Goal: Task Accomplishment & Management: Use online tool/utility

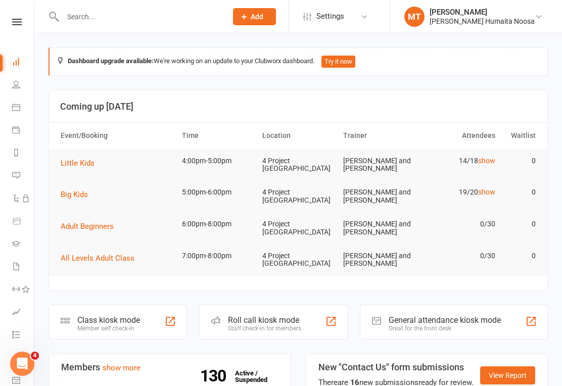
click at [16, 24] on icon at bounding box center [17, 22] width 10 height 7
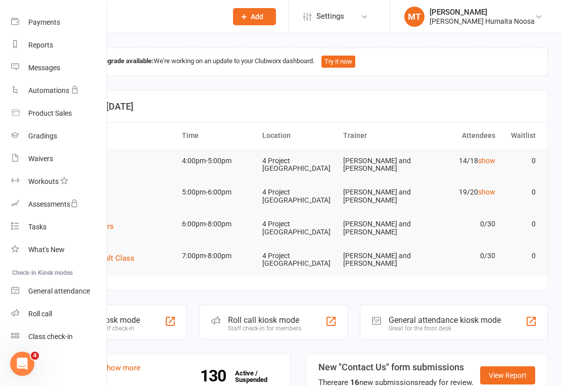
scroll to position [100, 1]
click at [58, 336] on div "Class check-in" at bounding box center [50, 337] width 44 height 8
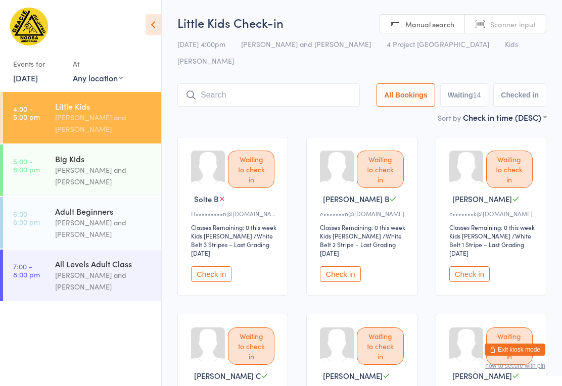
click at [214, 266] on button "Check in" at bounding box center [211, 274] width 40 height 16
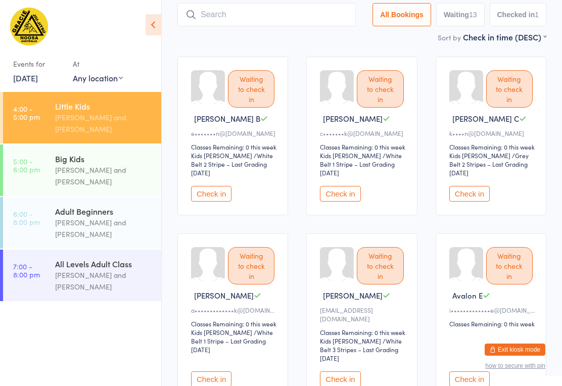
scroll to position [77, 0]
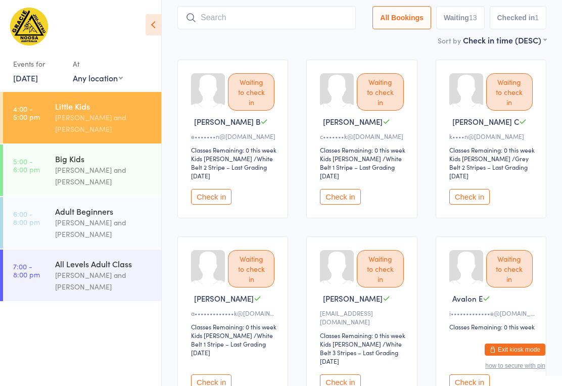
click at [477, 189] on button "Check in" at bounding box center [469, 197] width 40 height 16
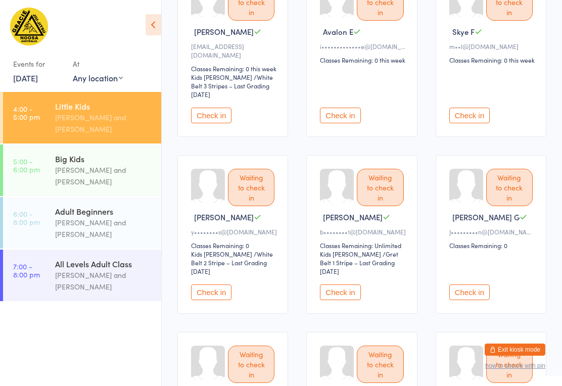
scroll to position [343, 0]
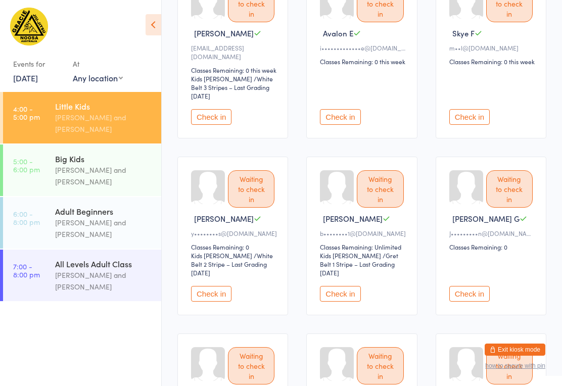
click at [225, 286] on button "Check in" at bounding box center [211, 294] width 40 height 16
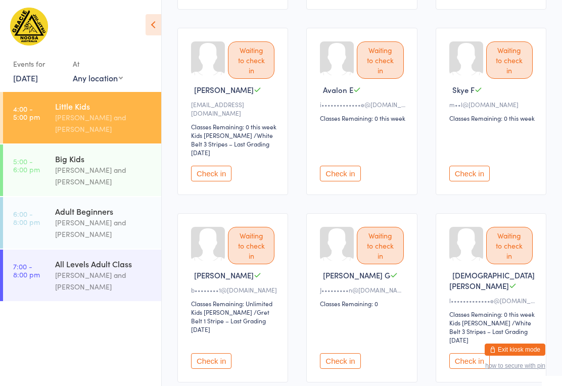
scroll to position [276, 0]
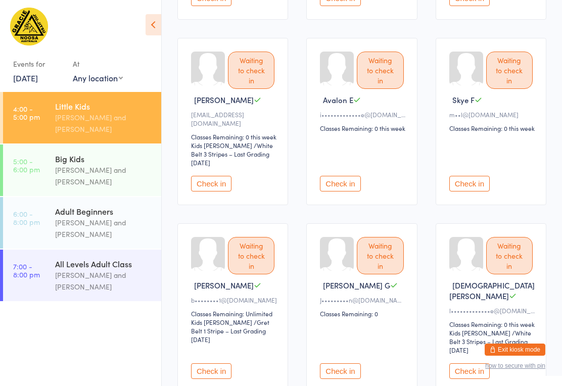
click at [329, 176] on button "Check in" at bounding box center [340, 184] width 40 height 16
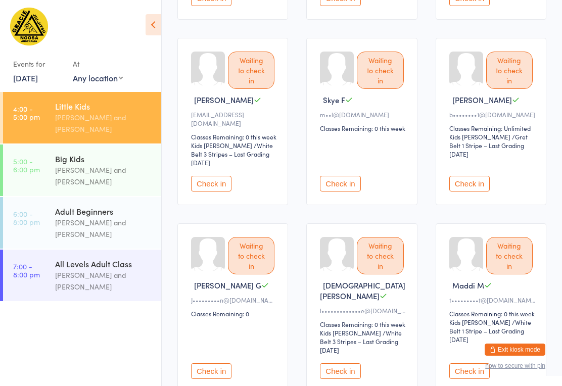
click at [351, 176] on button "Check in" at bounding box center [340, 184] width 40 height 16
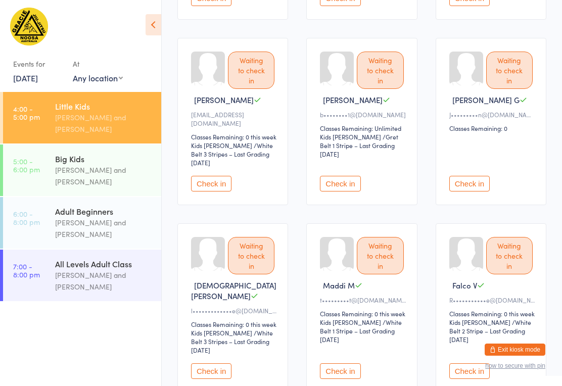
click at [474, 176] on button "Check in" at bounding box center [469, 184] width 40 height 16
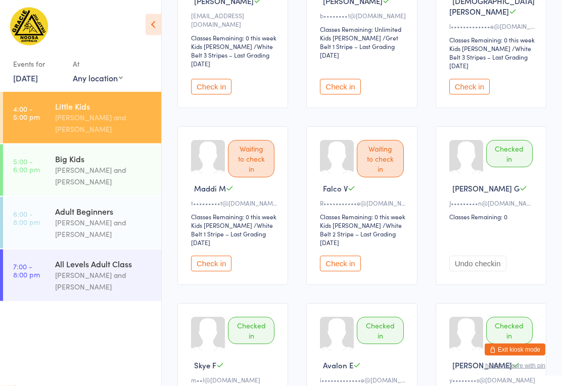
scroll to position [375, 0]
click at [342, 256] on button "Check in" at bounding box center [340, 264] width 40 height 16
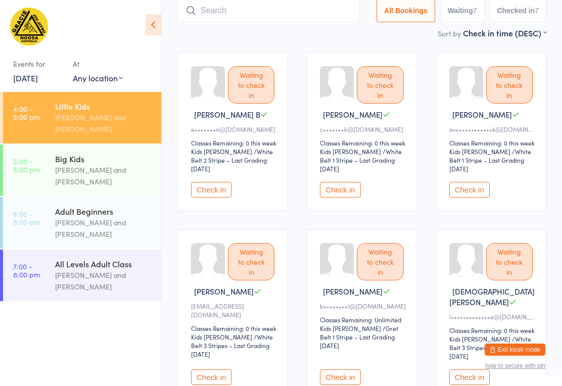
scroll to position [86, 0]
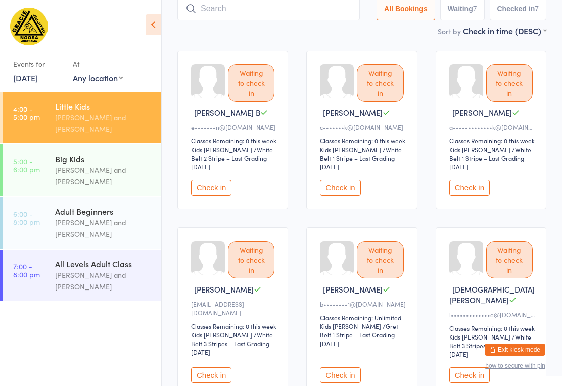
click at [214, 180] on button "Check in" at bounding box center [211, 188] width 40 height 16
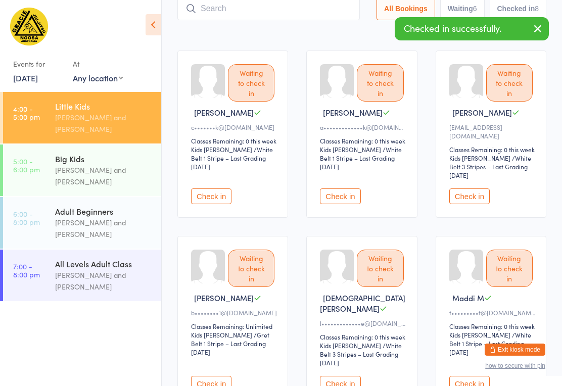
click at [343, 189] on button "Check in" at bounding box center [340, 197] width 40 height 16
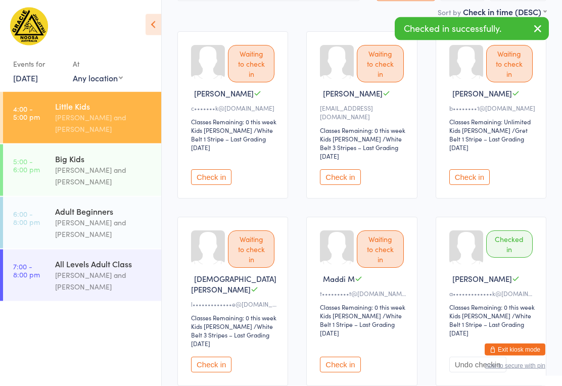
click at [354, 357] on button "Check in" at bounding box center [340, 365] width 40 height 16
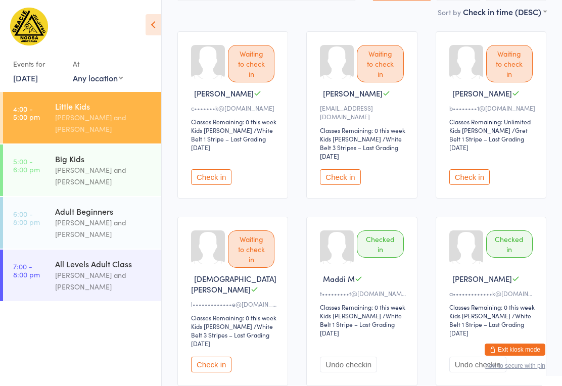
click at [197, 169] on button "Check in" at bounding box center [211, 177] width 40 height 16
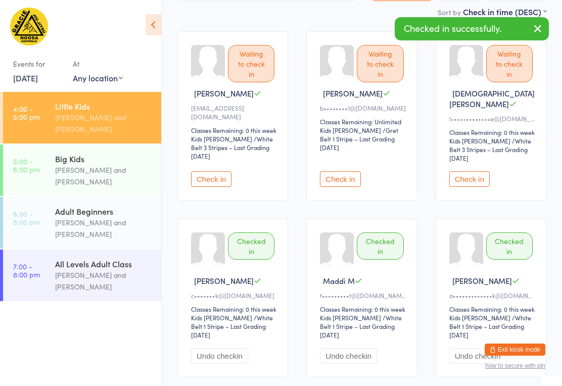
click at [215, 171] on button "Check in" at bounding box center [211, 179] width 40 height 16
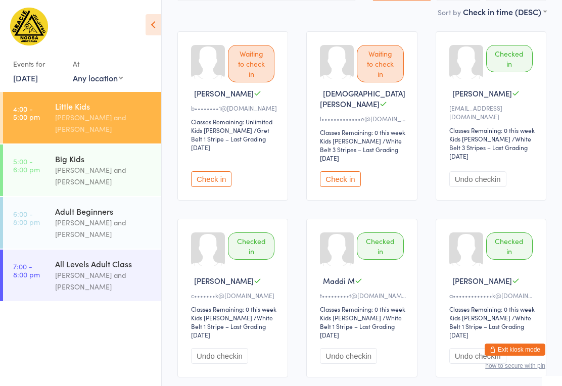
click at [135, 168] on div "[PERSON_NAME] and [PERSON_NAME]" at bounding box center [104, 175] width 98 height 23
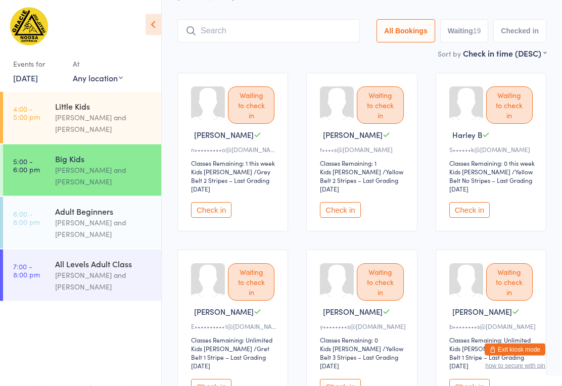
scroll to position [73, 0]
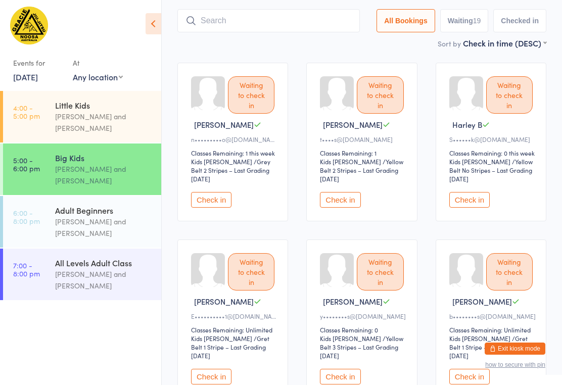
click at [343, 370] on button "Check in" at bounding box center [340, 378] width 40 height 16
